Goal: Task Accomplishment & Management: Use online tool/utility

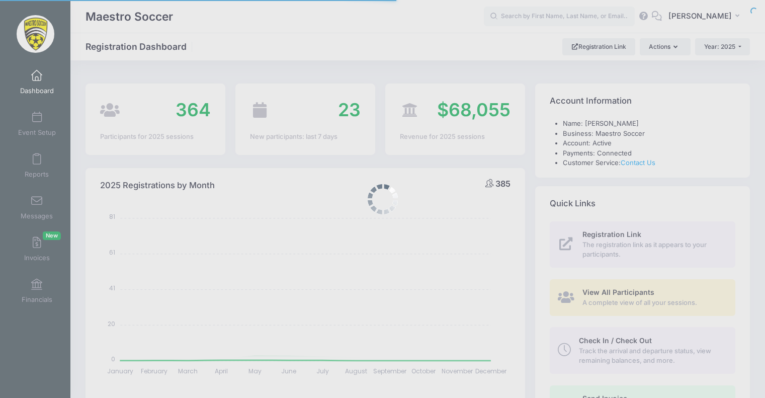
select select
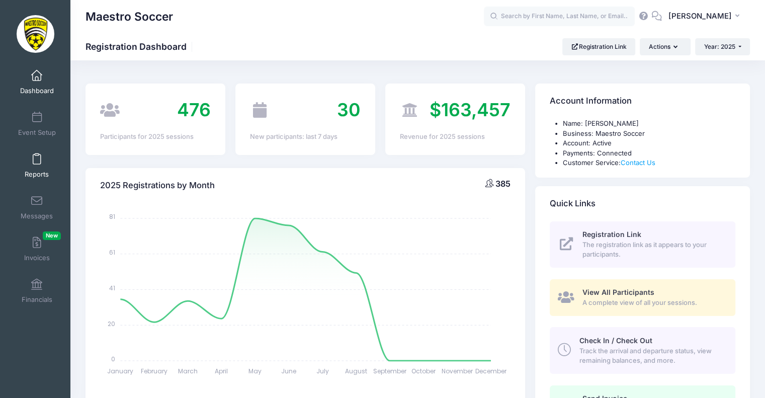
click at [39, 160] on link "Reports" at bounding box center [37, 165] width 48 height 35
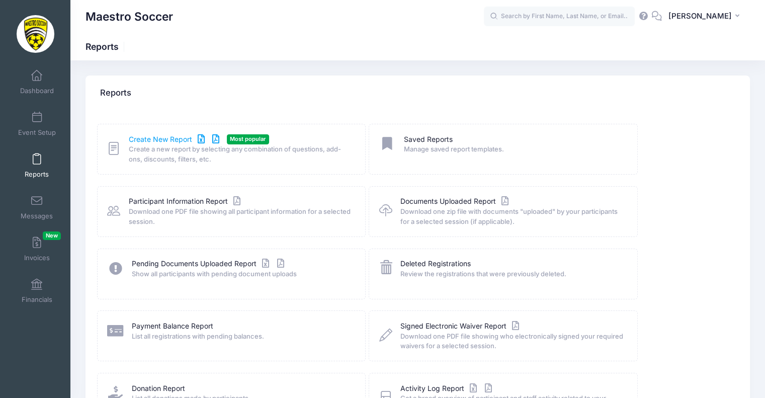
click at [168, 138] on link "Create New Report" at bounding box center [175, 139] width 93 height 11
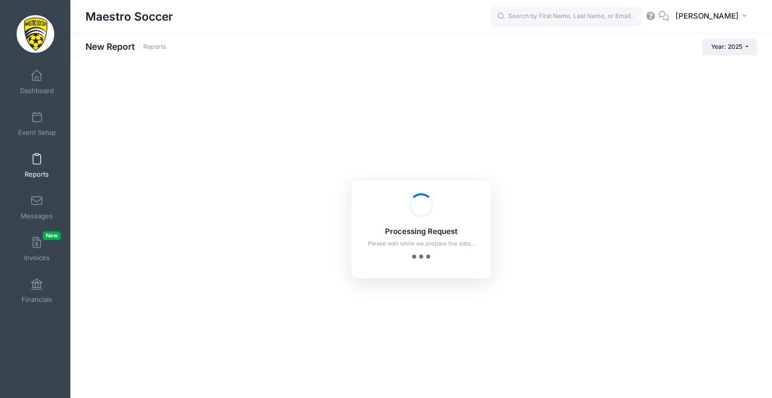
checkbox input "true"
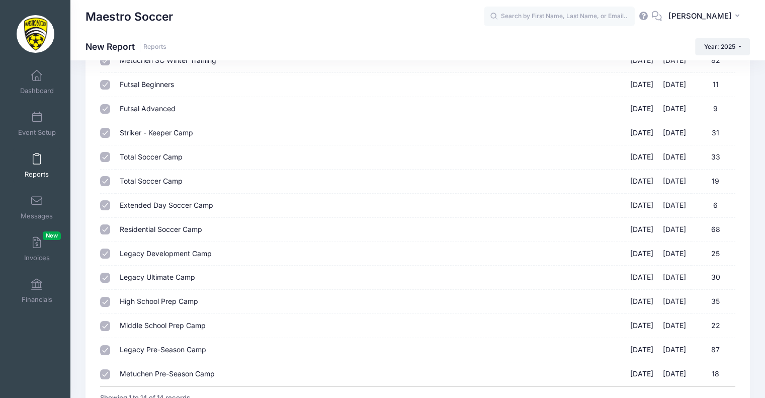
scroll to position [50, 0]
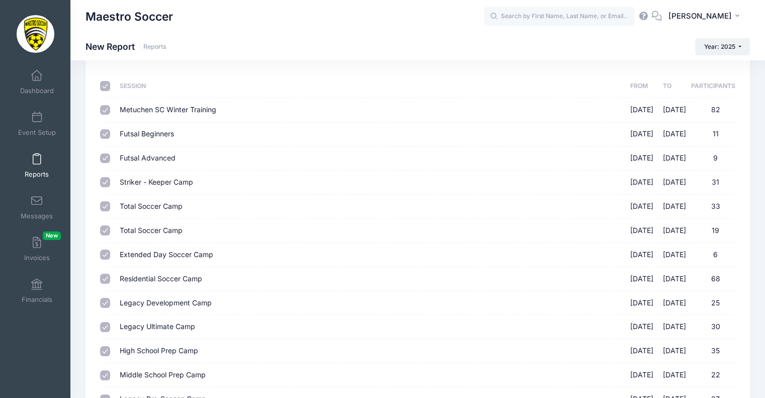
click at [101, 83] on input "checkbox" at bounding box center [105, 86] width 10 height 10
checkbox input "false"
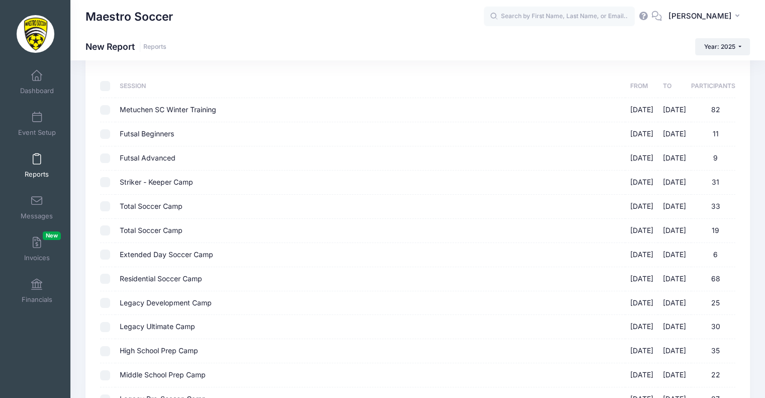
checkbox input "false"
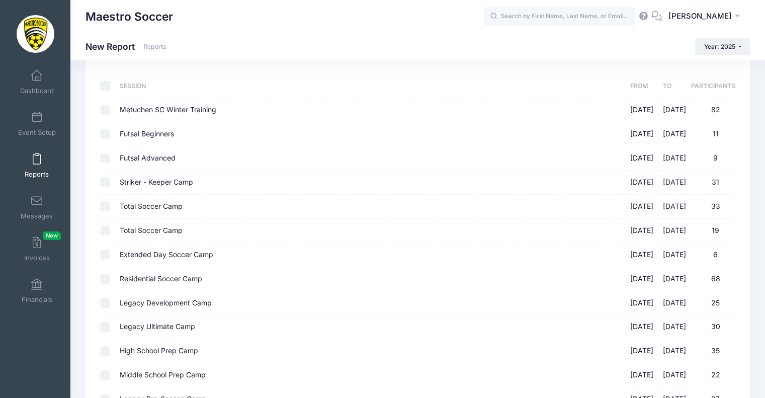
checkbox input "false"
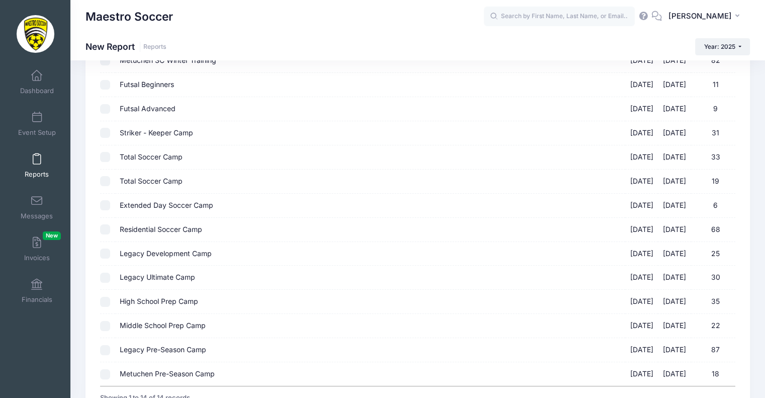
scroll to position [187, 0]
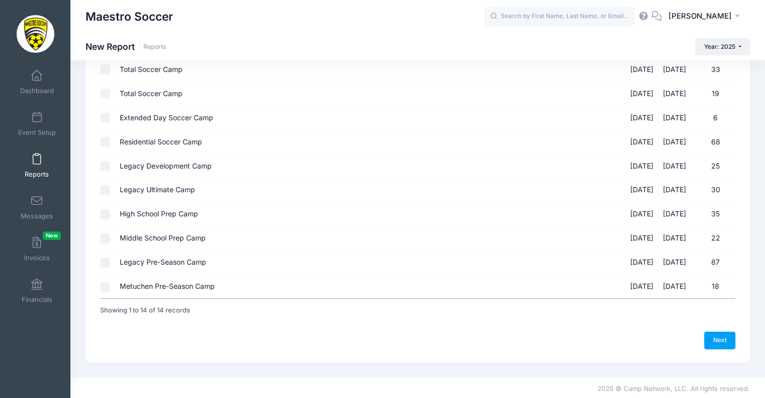
click at [106, 289] on input "Metuchen Pre-Season Camp [DATE] - [DATE] 18" at bounding box center [105, 286] width 10 height 10
checkbox input "true"
click at [724, 331] on link "Next" at bounding box center [719, 339] width 31 height 17
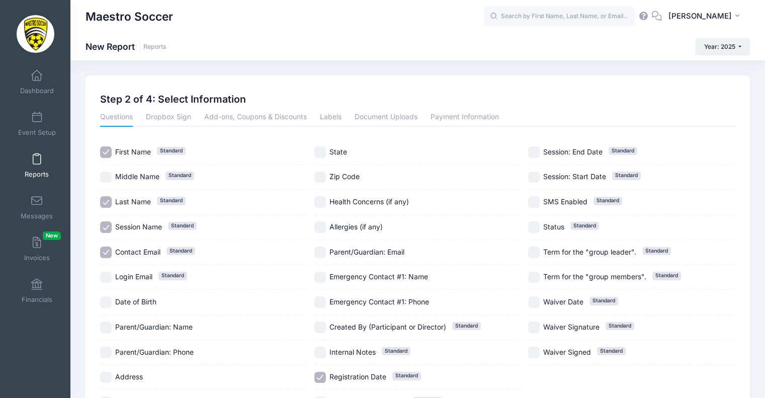
click at [113, 299] on label "Date of Birth" at bounding box center [203, 302] width 207 height 12
checkbox input "true"
click at [320, 377] on input "Registration Date Standard" at bounding box center [320, 377] width 12 height 12
checkbox input "false"
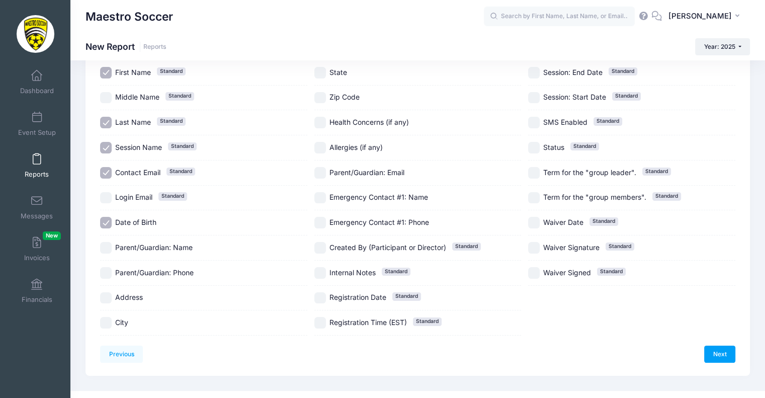
scroll to position [93, 0]
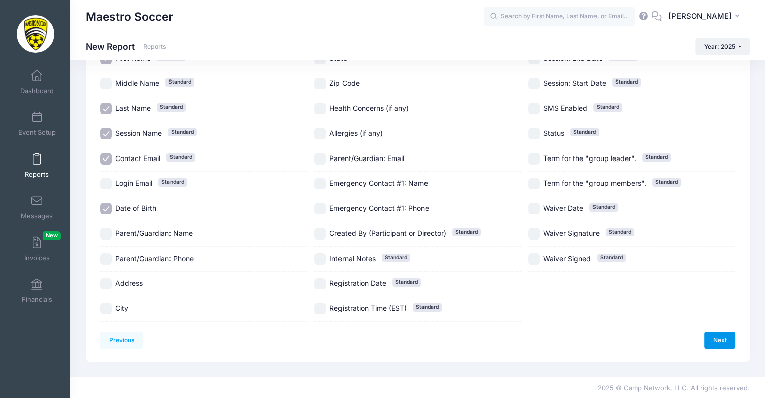
click at [716, 339] on link "Next" at bounding box center [719, 339] width 31 height 17
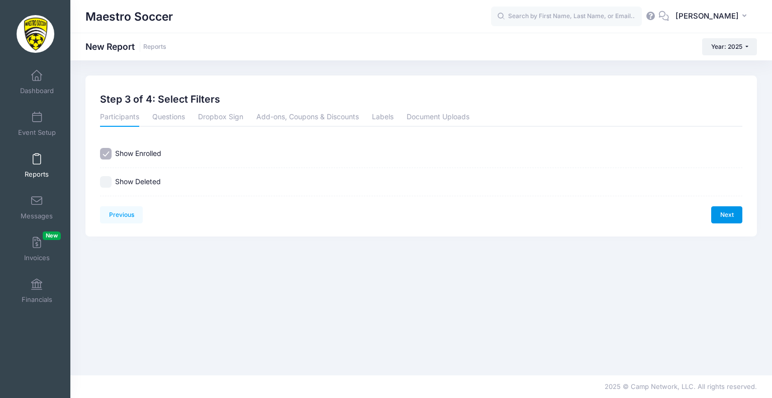
click at [724, 212] on link "Next" at bounding box center [726, 214] width 31 height 17
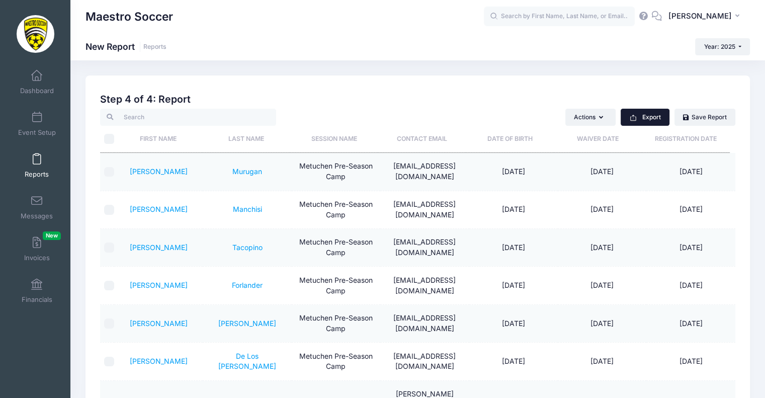
click at [631, 120] on icon "button" at bounding box center [633, 118] width 6 height 5
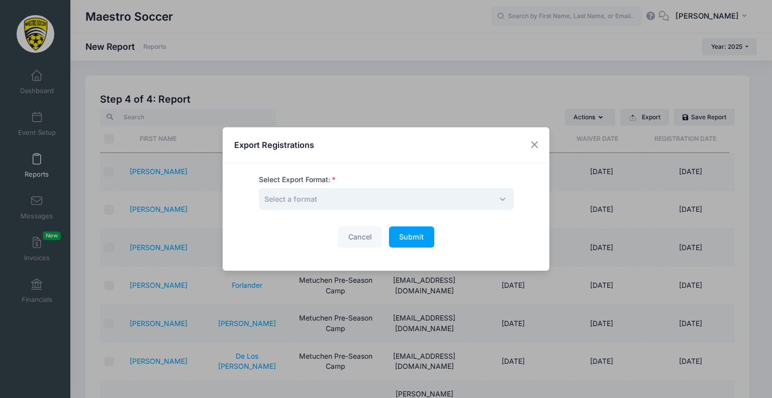
click at [386, 199] on span "Select a format" at bounding box center [386, 199] width 255 height 22
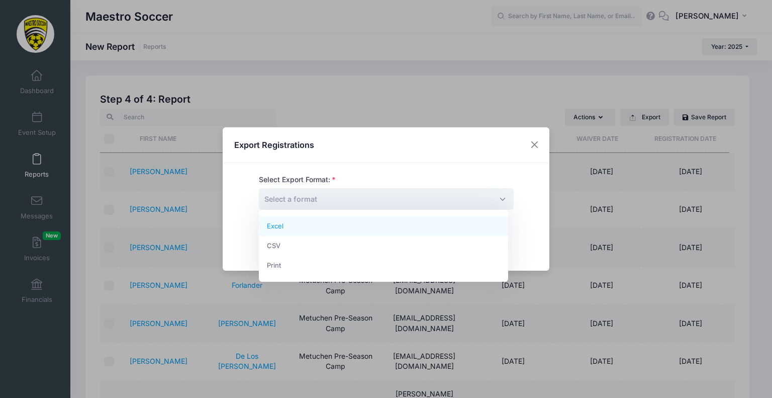
select select "excel"
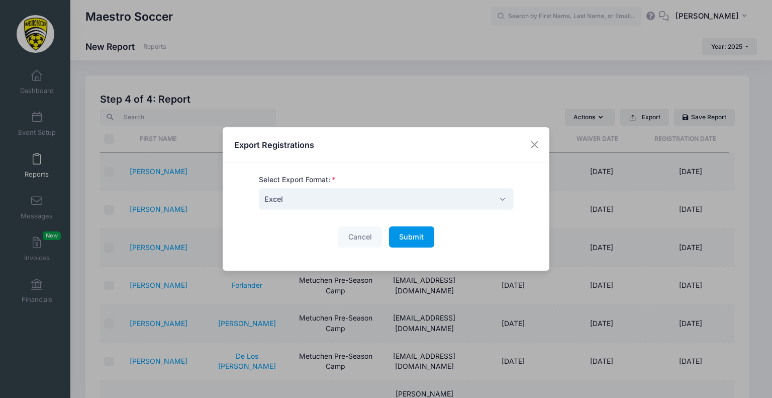
click at [418, 233] on span "Submit" at bounding box center [411, 236] width 25 height 9
